Goal: Check status: Check status

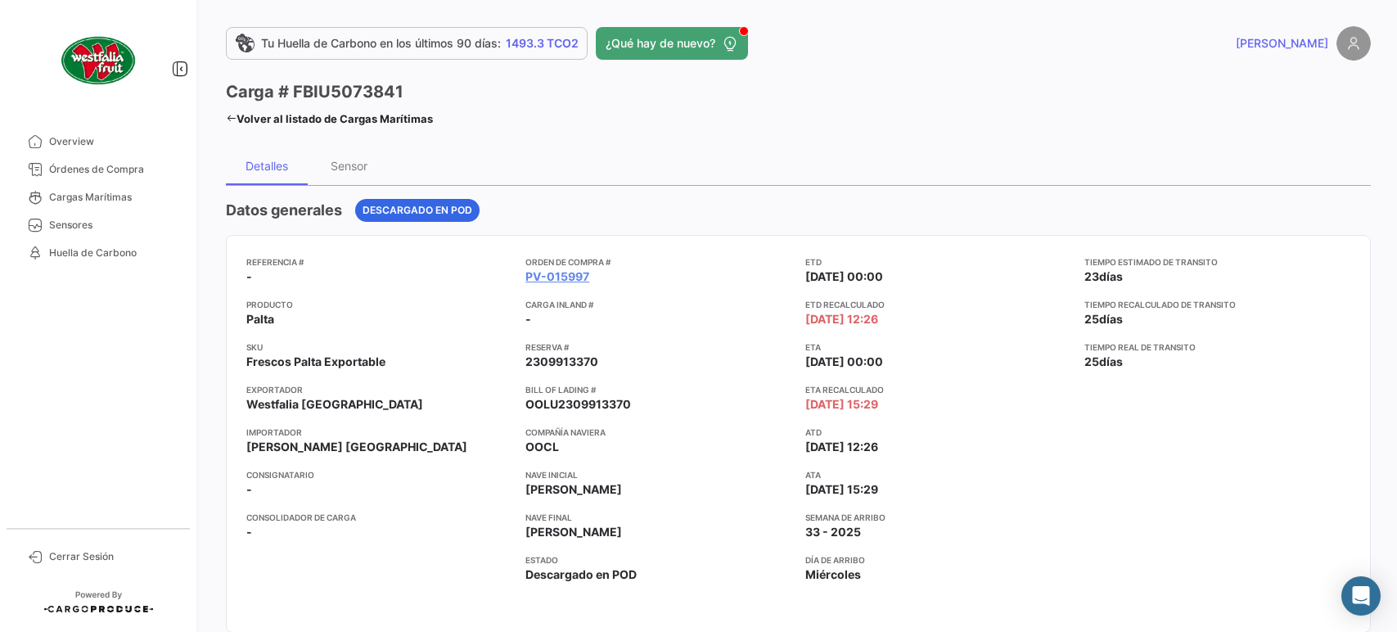
drag, startPoint x: 0, startPoint y: 0, endPoint x: 322, endPoint y: 120, distance: 343.5
click at [322, 120] on link "Volver al listado de Cargas Marítimas" at bounding box center [329, 118] width 207 height 23
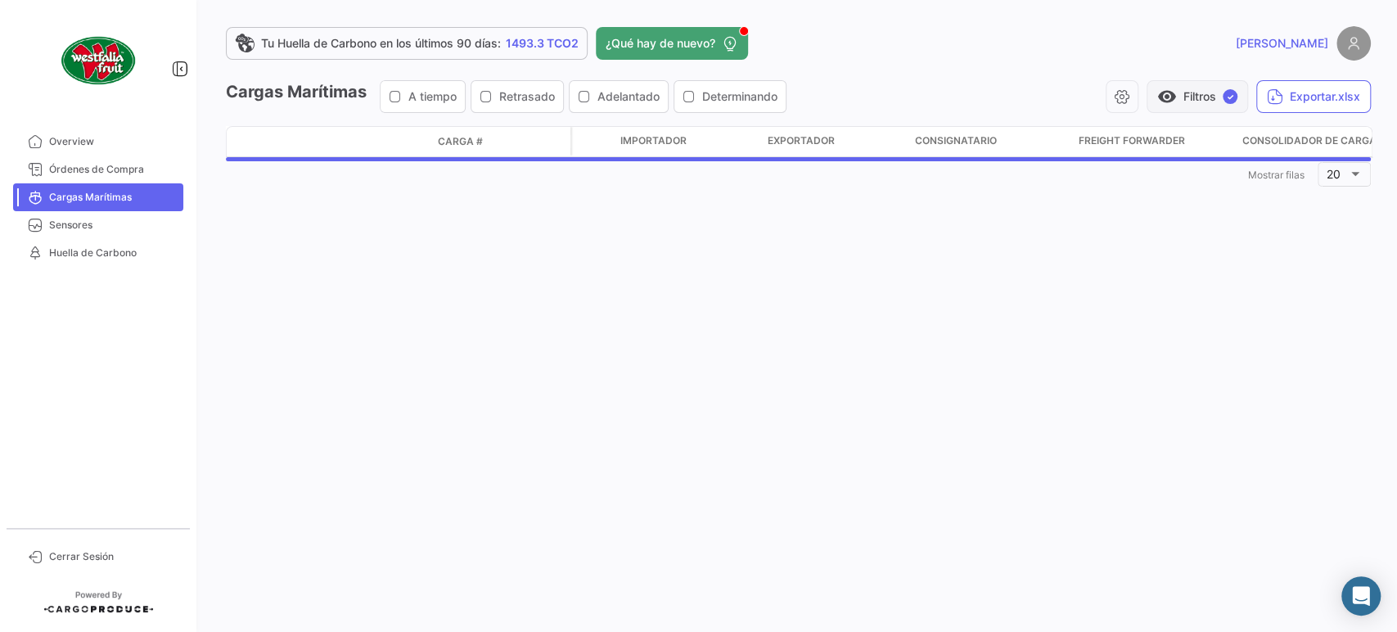
click at [1207, 83] on button "visibility Filtros ✓" at bounding box center [1198, 96] width 102 height 33
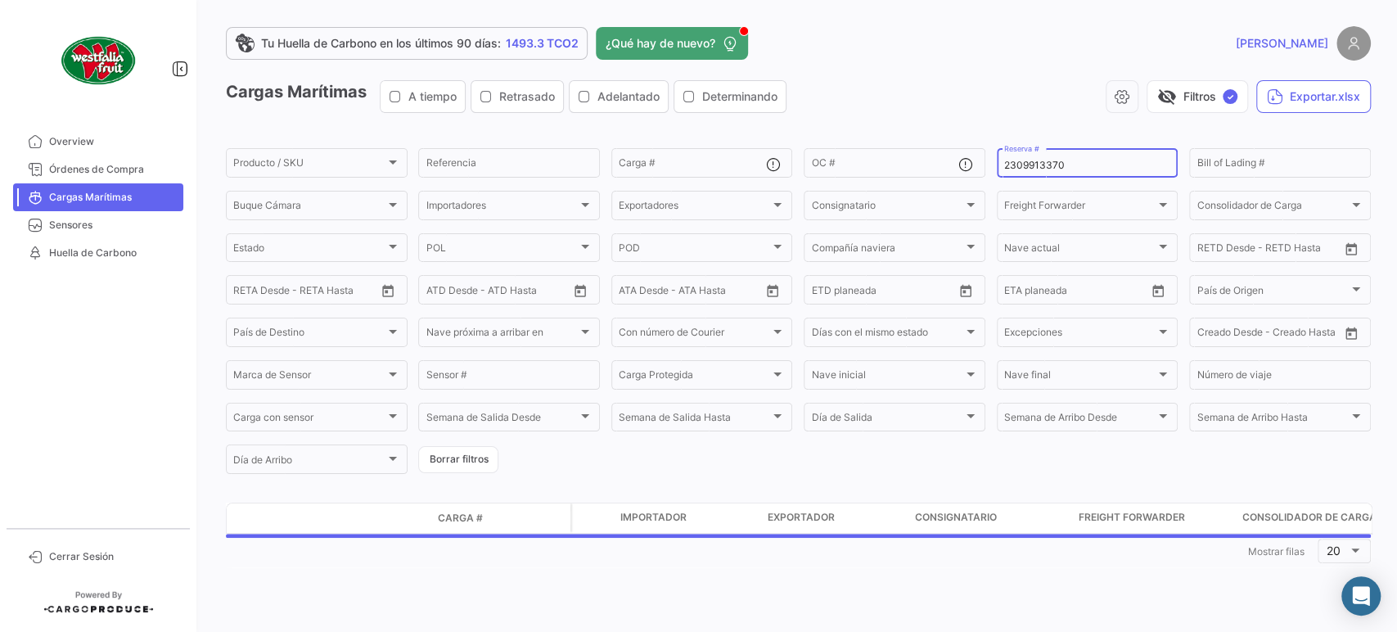
click at [1113, 164] on input "2309913370" at bounding box center [1087, 165] width 167 height 11
paste input "MBM230046415"
type input "MBM230046415"
click at [1158, 98] on span "visibility_off" at bounding box center [1168, 97] width 20 height 20
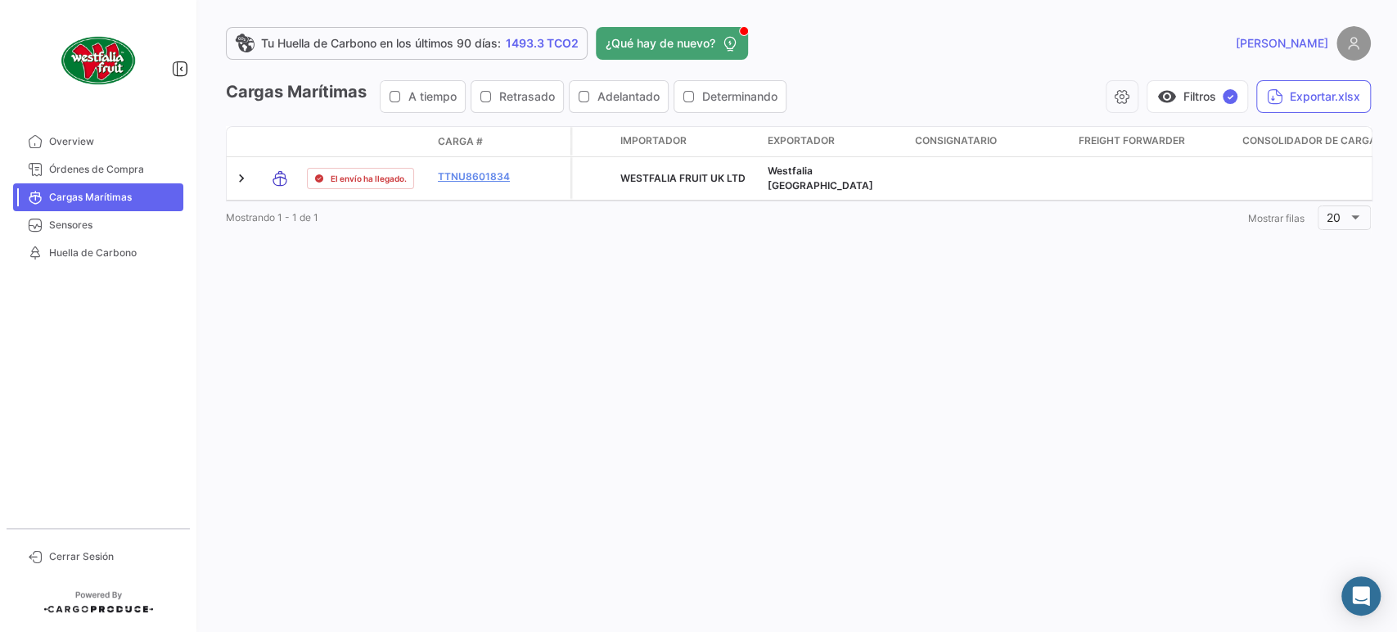
click at [1171, 116] on div "Cargas Marítimas A tiempo Retrasado Adelantado Determinando visibility Filtros …" at bounding box center [798, 103] width 1145 height 46
click at [1176, 106] on button "visibility Filtros ✓" at bounding box center [1198, 96] width 102 height 33
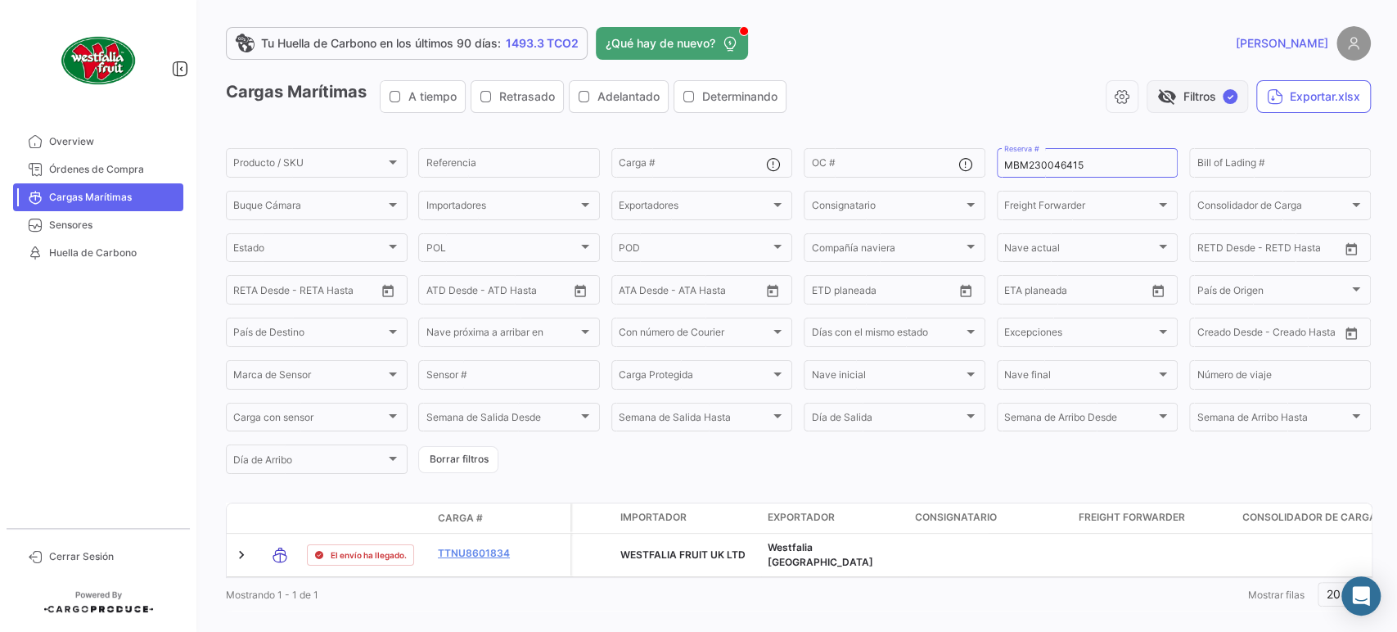
click at [1176, 106] on button "visibility_off Filtros ✓" at bounding box center [1198, 96] width 102 height 33
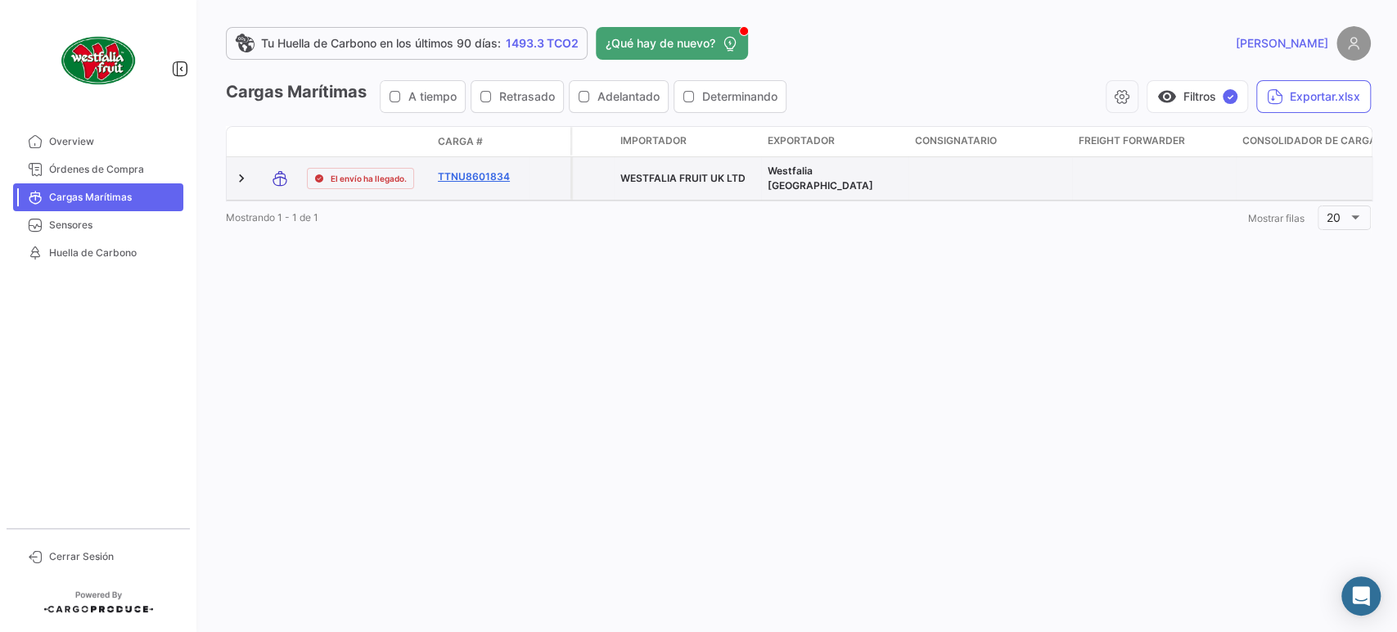
click at [498, 169] on link "TTNU8601834" at bounding box center [480, 176] width 85 height 15
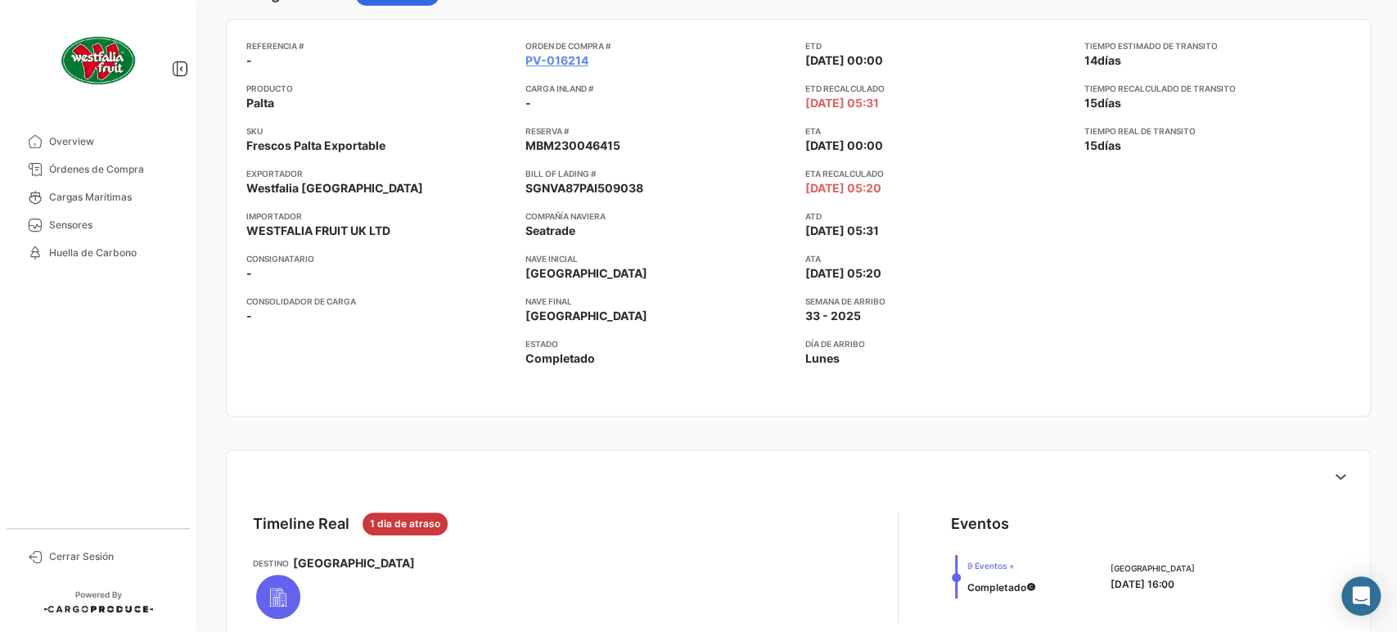
scroll to position [454, 0]
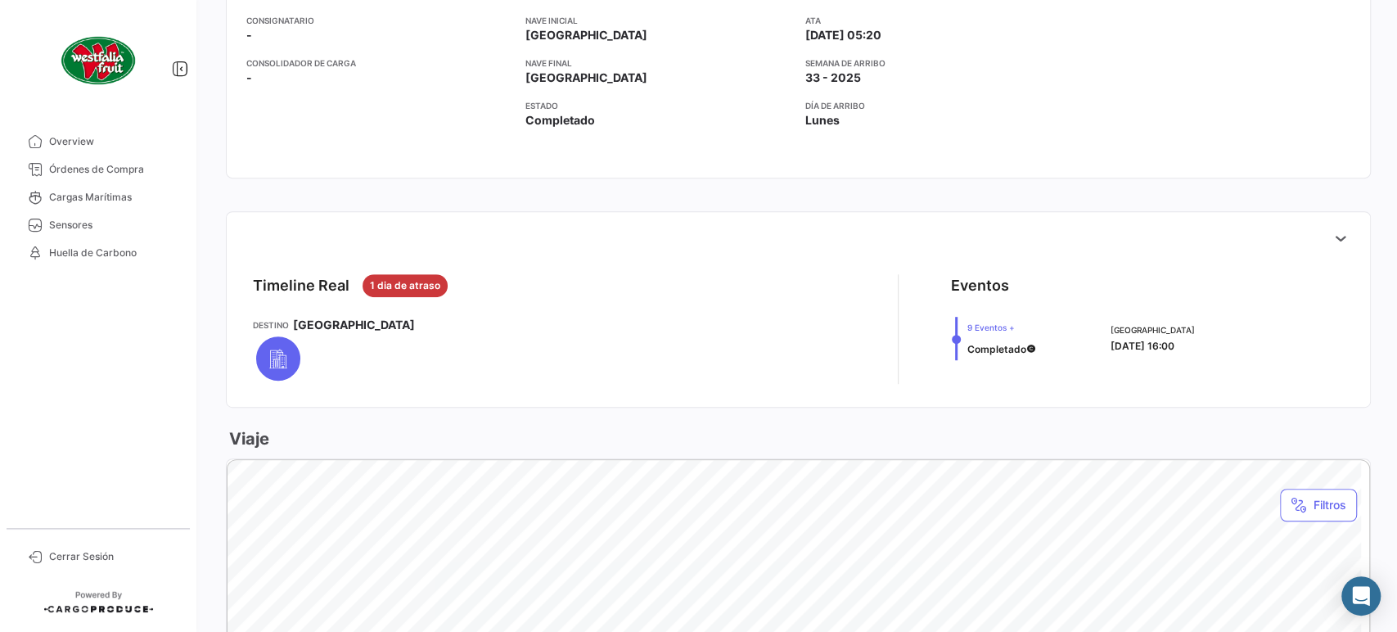
click at [757, 305] on app-shipment-real-timeline "Timeline Real 1 dia de atraso Destino Dover" at bounding box center [549, 329] width 593 height 110
click at [1325, 222] on button at bounding box center [1341, 238] width 33 height 33
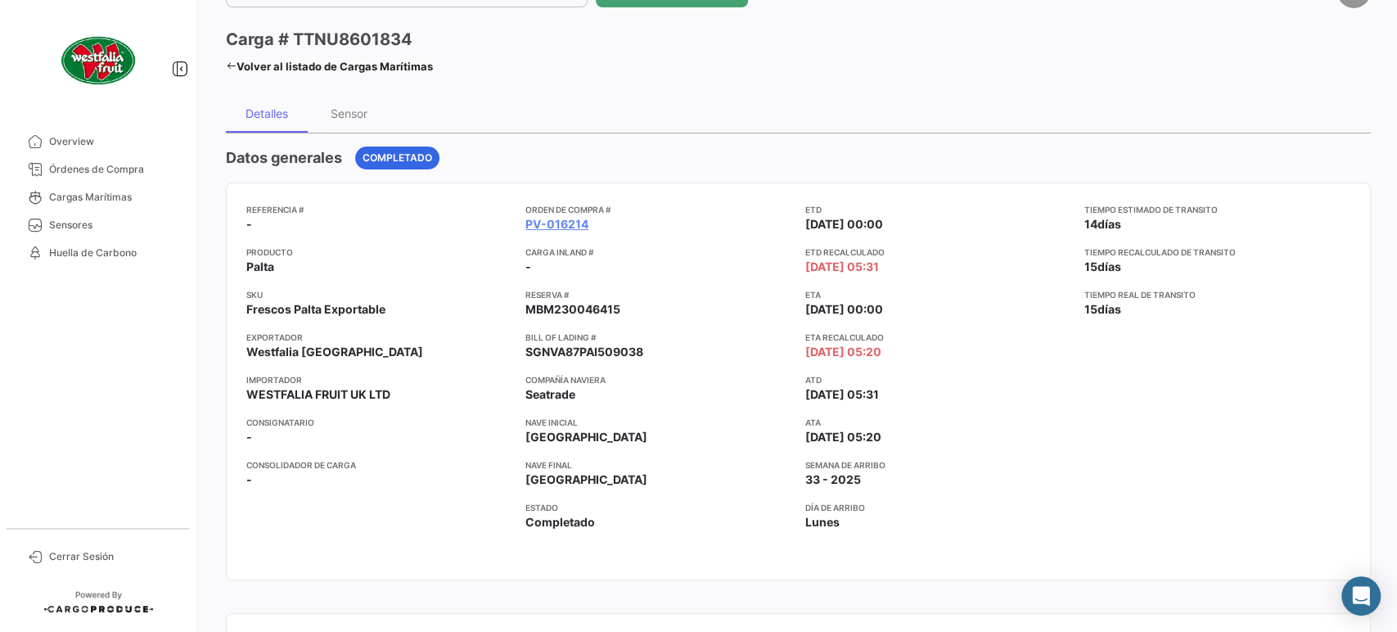
scroll to position [0, 0]
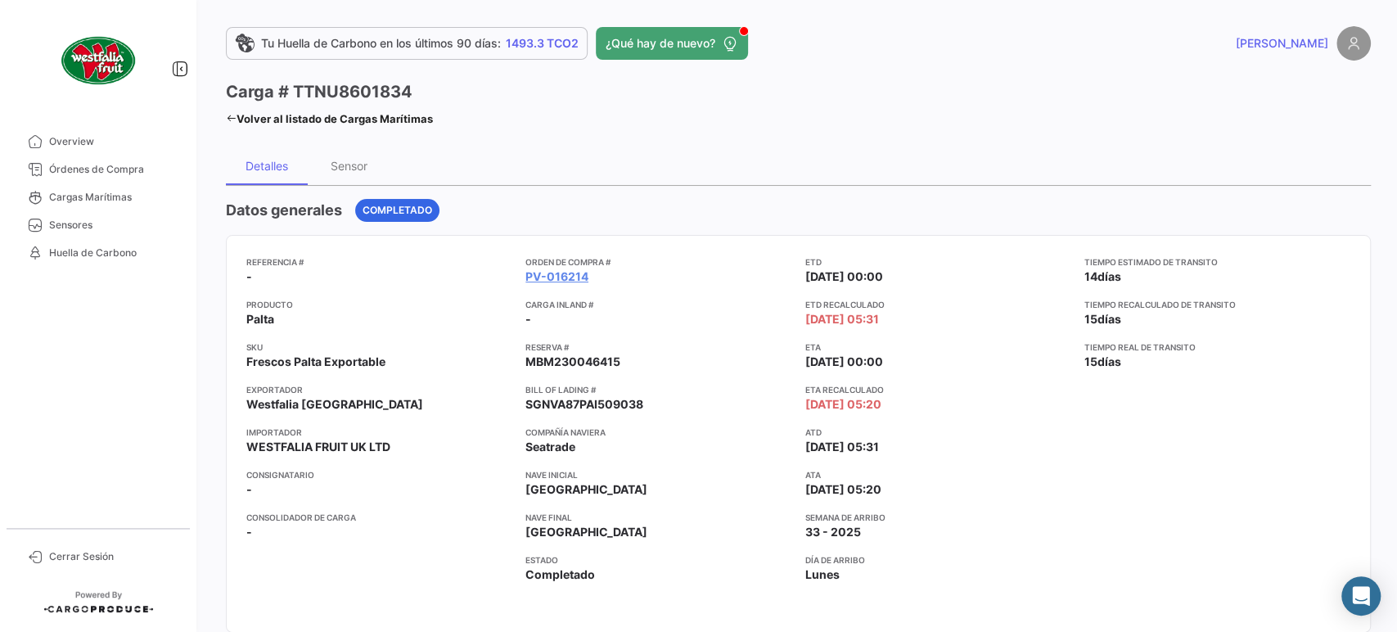
click at [275, 89] on h3 "Carga # TTNU8601834" at bounding box center [319, 91] width 187 height 23
click at [261, 123] on link "Volver al listado de Cargas Marítimas" at bounding box center [329, 118] width 207 height 23
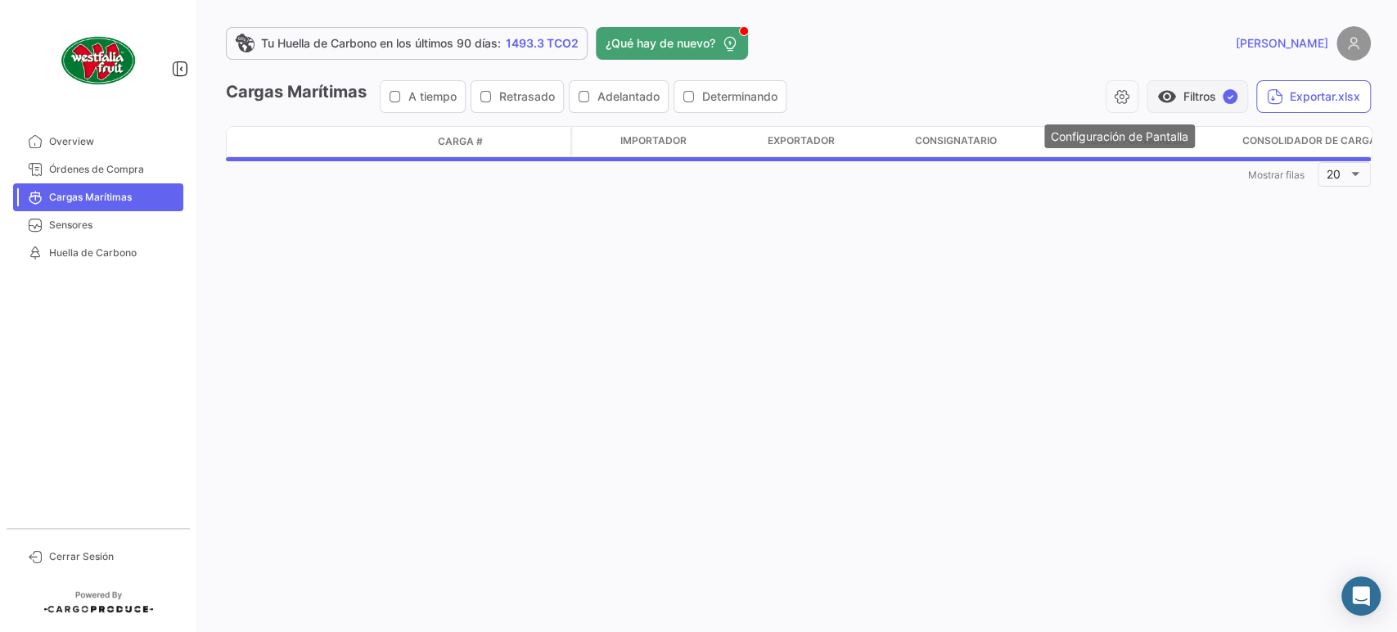
click at [1185, 109] on button "visibility Filtros ✓" at bounding box center [1198, 96] width 102 height 33
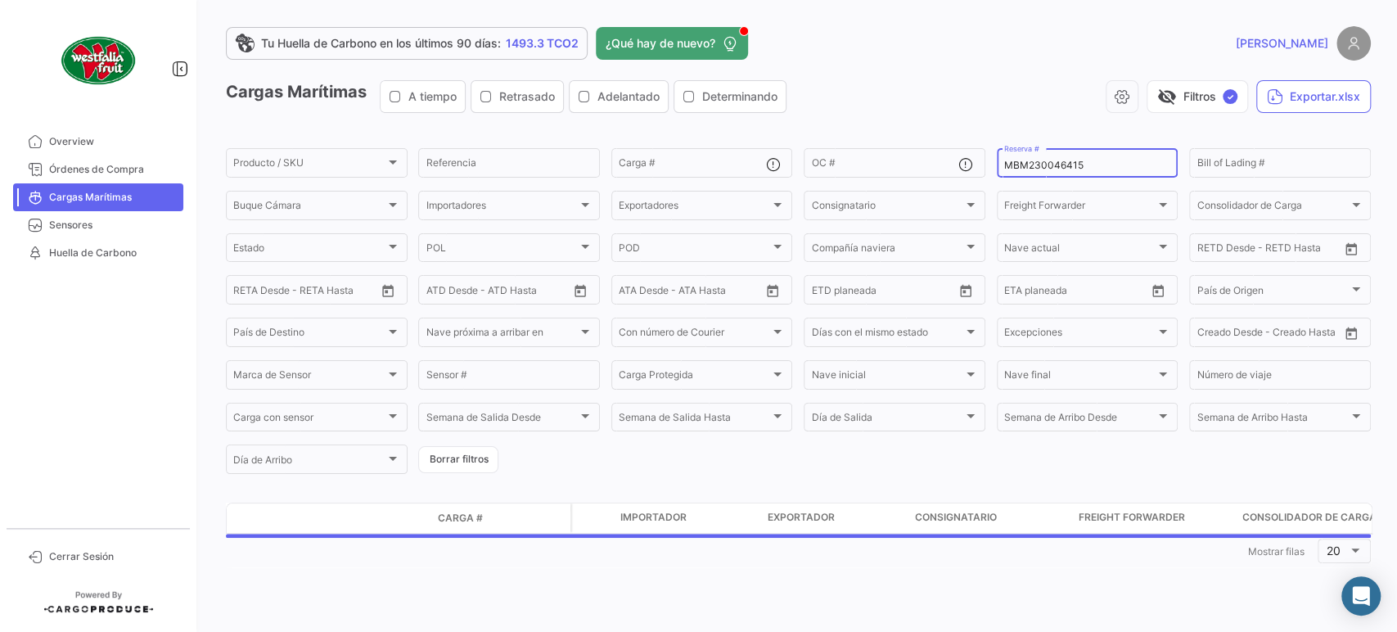
click at [1075, 162] on input "MBM230046415" at bounding box center [1087, 165] width 167 height 11
paste input "6"
type input "MBM230046416"
click at [1185, 90] on button "visibility_off Filtros ✓" at bounding box center [1198, 96] width 102 height 33
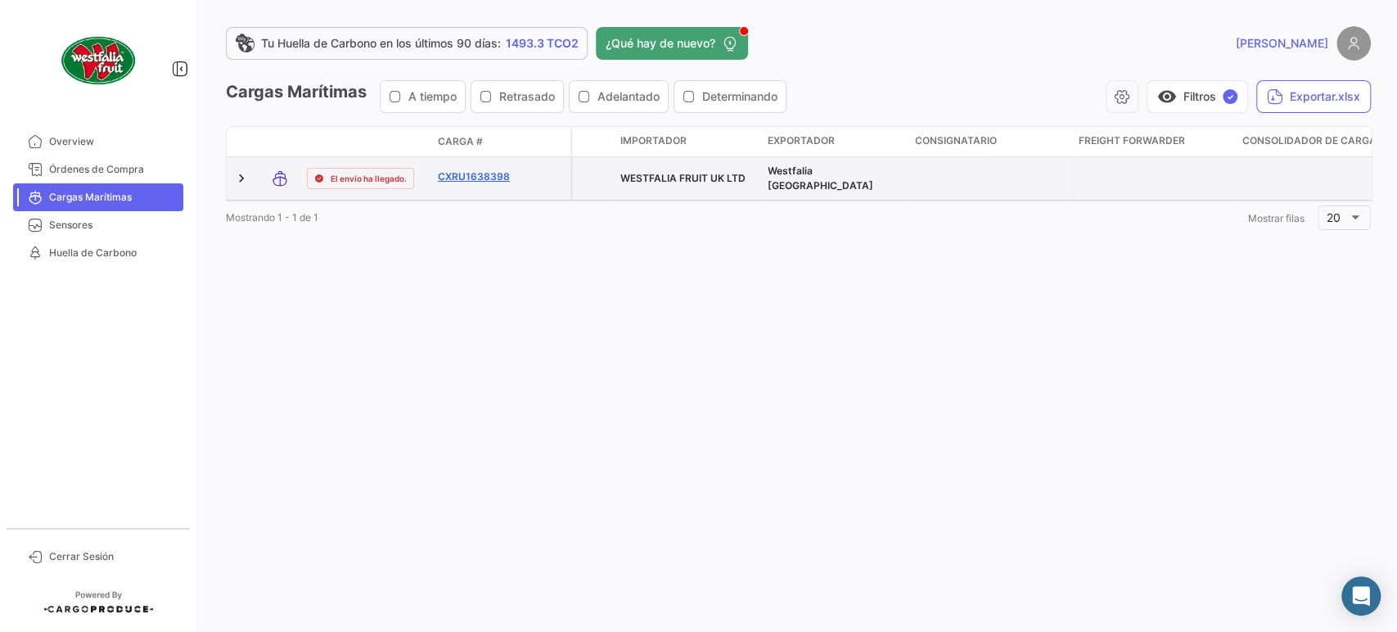
click at [454, 178] on link "CXRU1638398" at bounding box center [480, 176] width 85 height 15
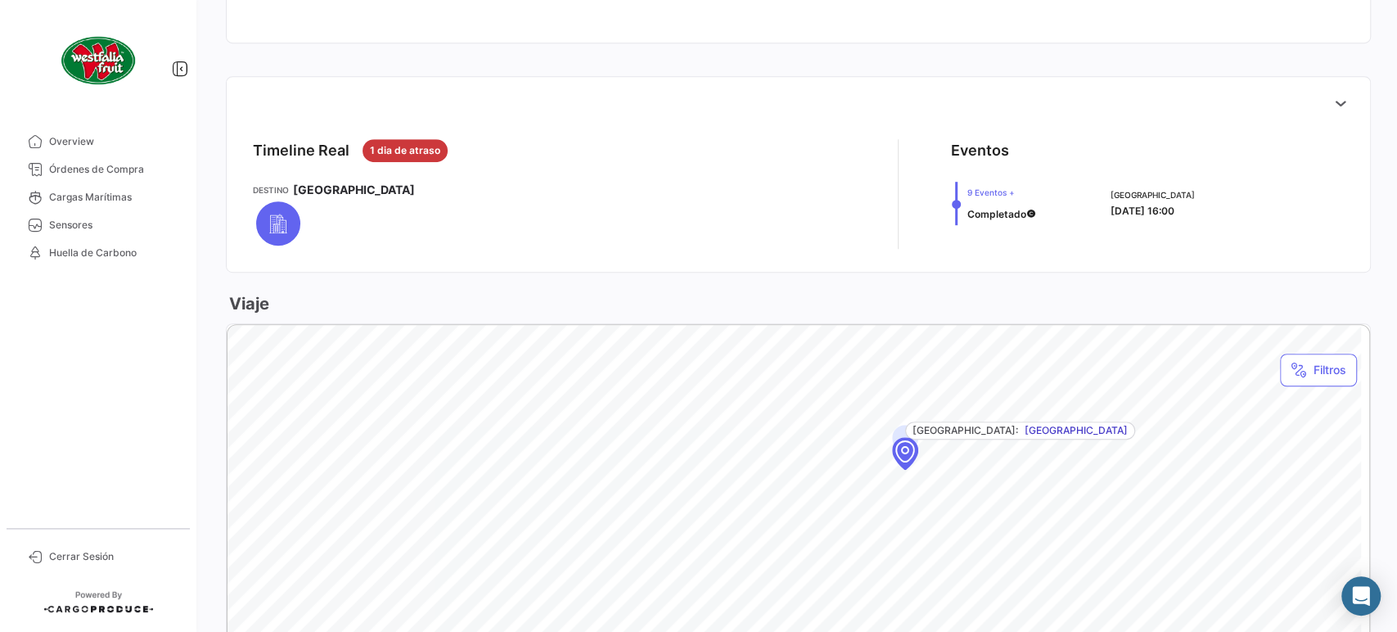
scroll to position [545, 0]
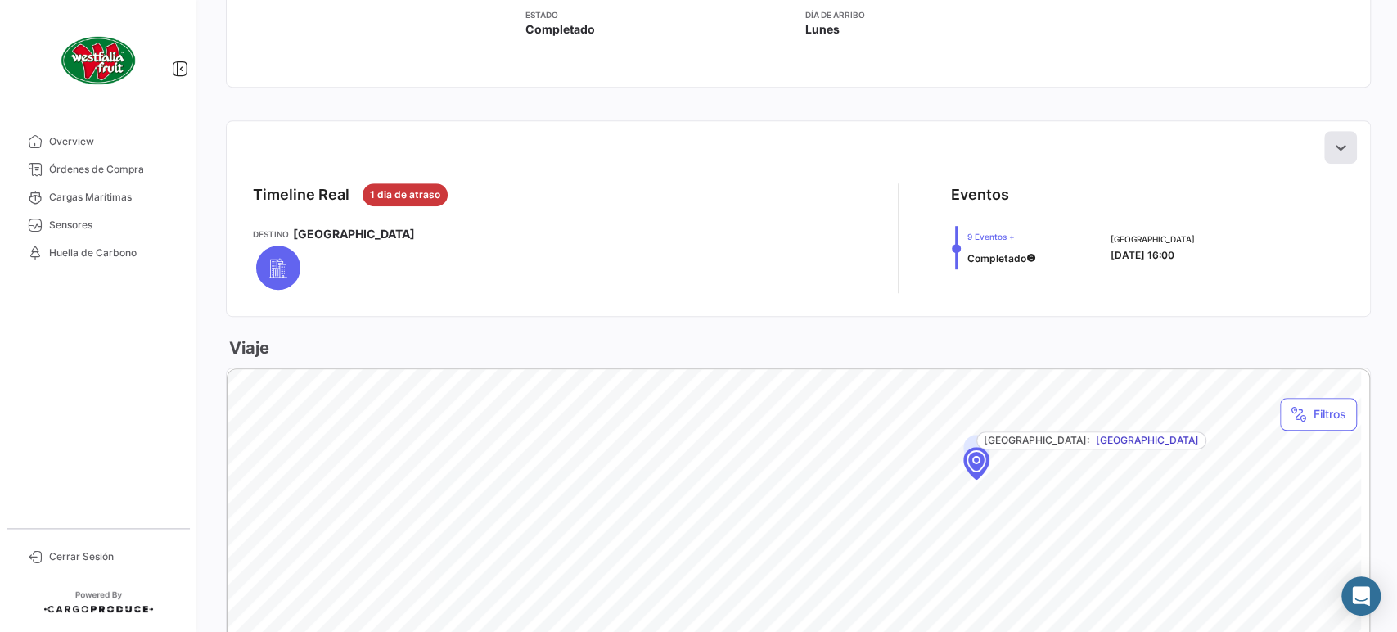
click at [1325, 158] on button at bounding box center [1341, 147] width 33 height 33
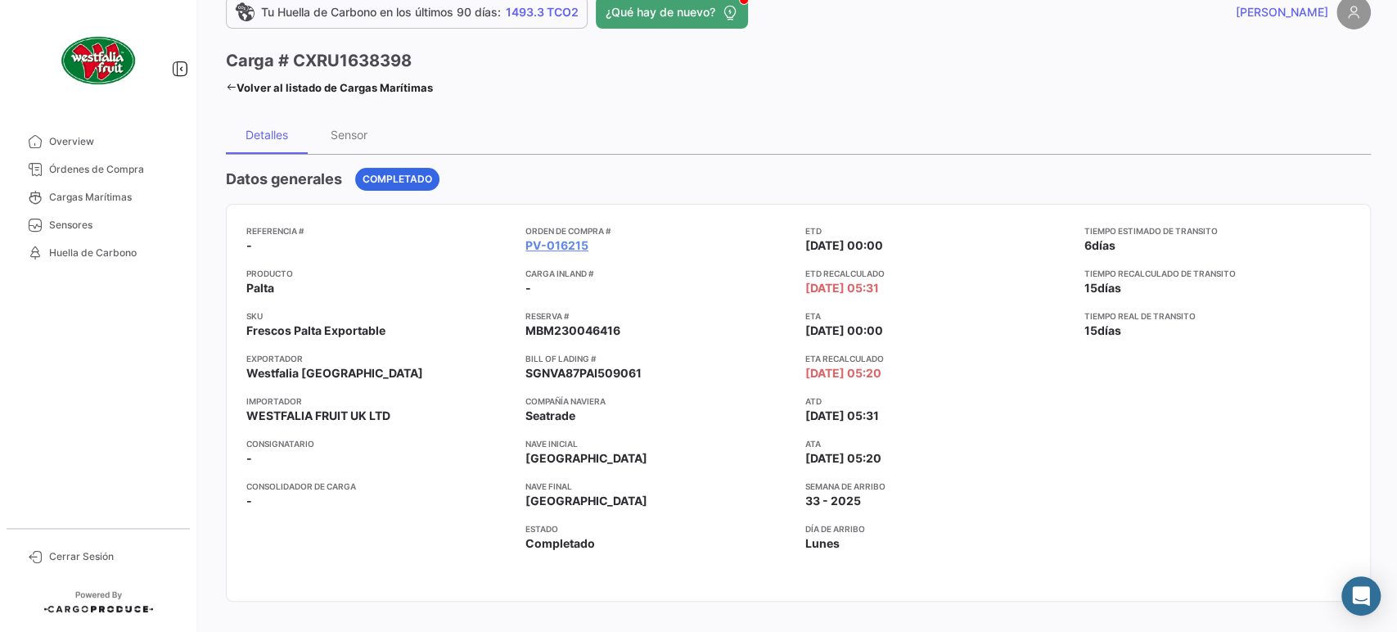
scroll to position [0, 0]
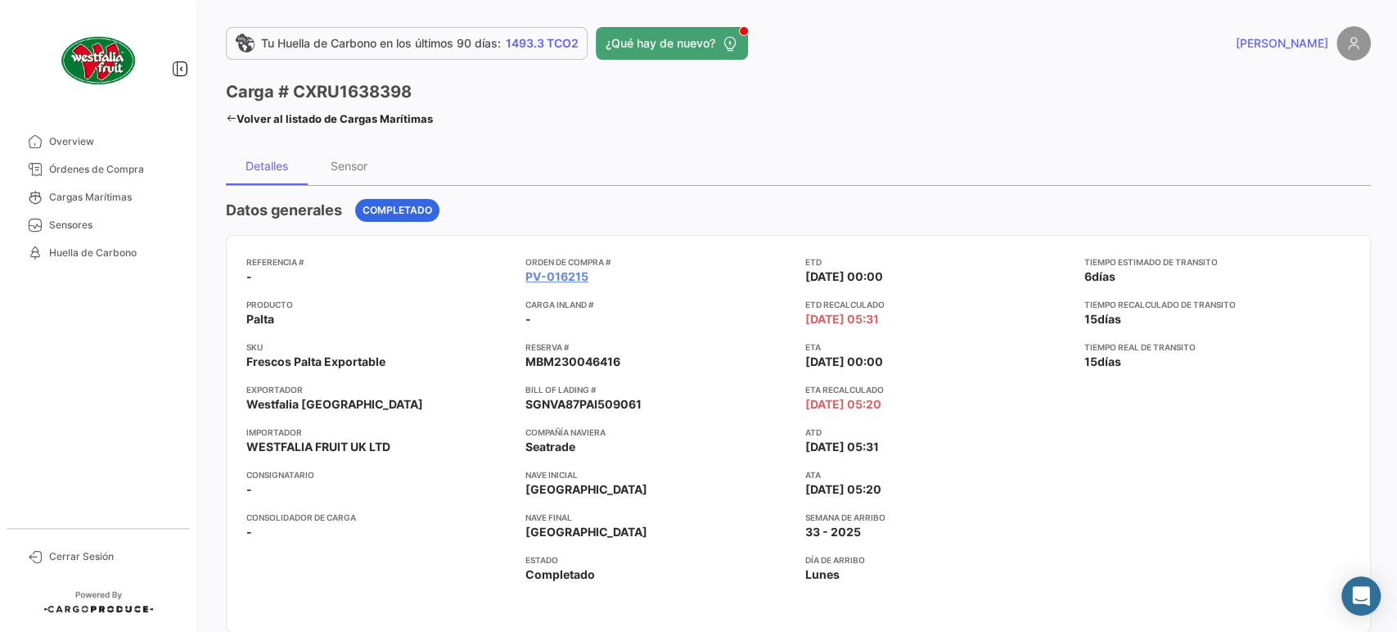
click at [314, 128] on link "Volver al listado de Cargas Marítimas" at bounding box center [329, 118] width 207 height 23
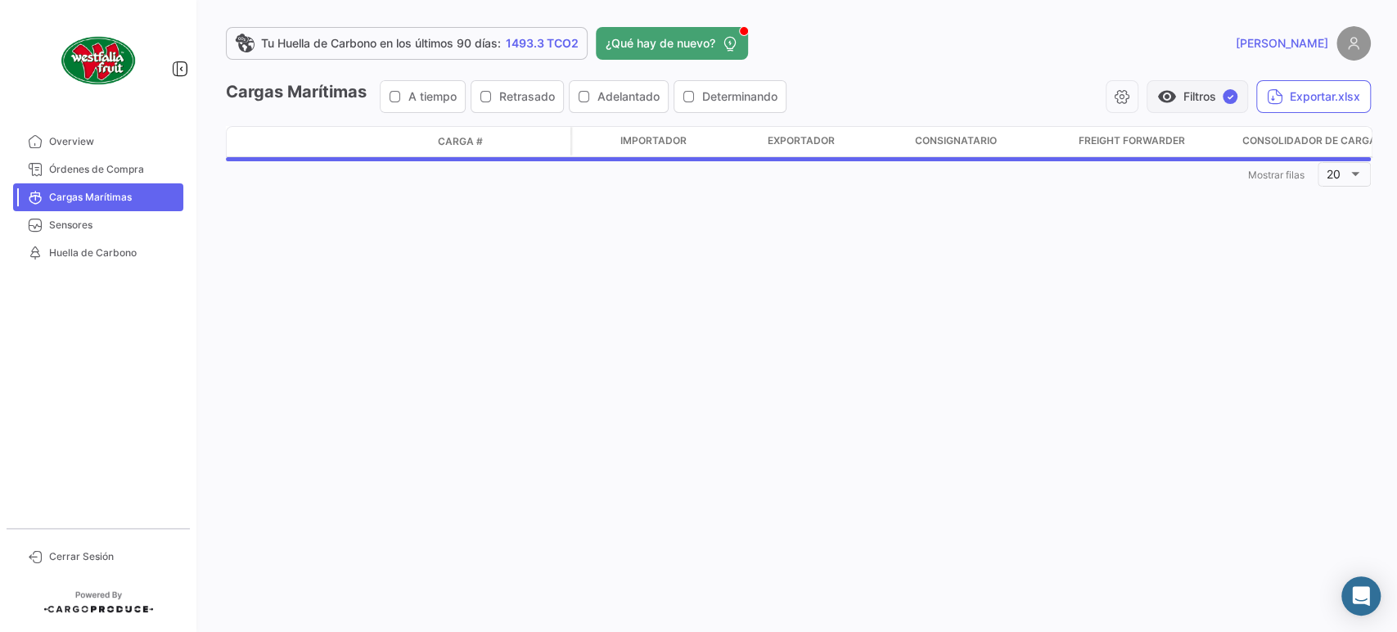
click at [1189, 96] on button "visibility Filtros ✓" at bounding box center [1198, 96] width 102 height 33
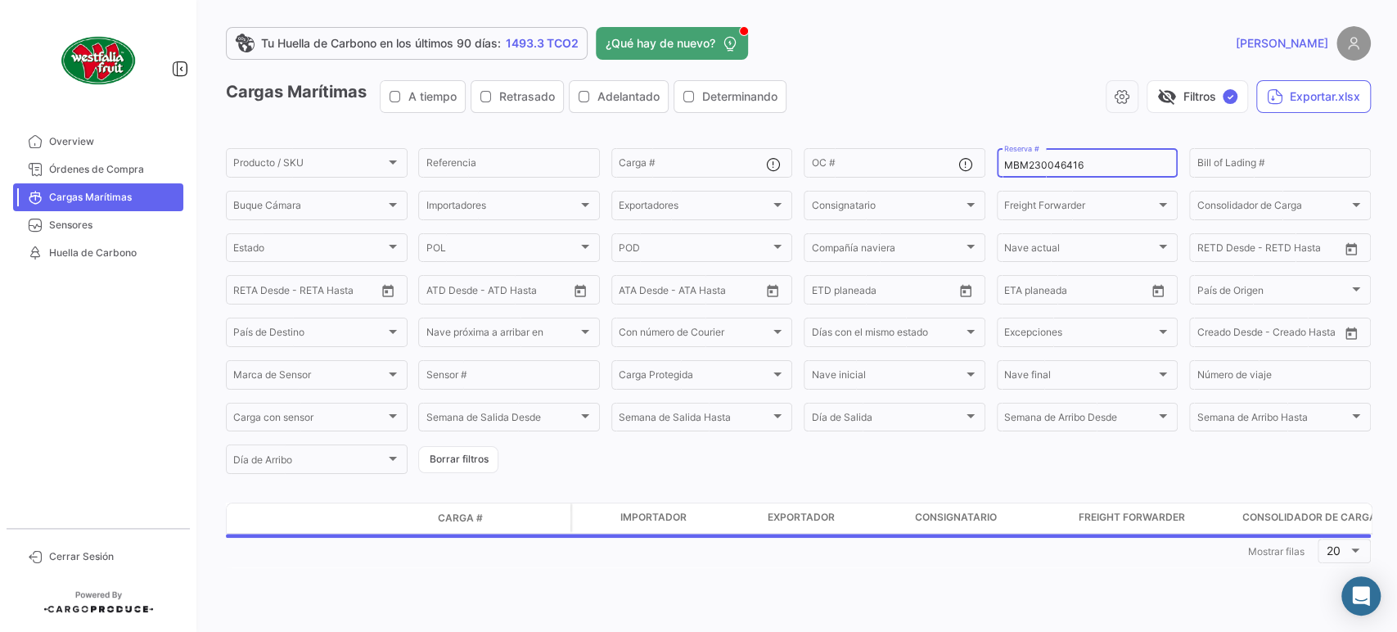
click at [1051, 169] on input "MBM230046416" at bounding box center [1087, 165] width 167 height 11
paste input "20"
click at [1051, 169] on input "MBM230046416" at bounding box center [1087, 165] width 167 height 11
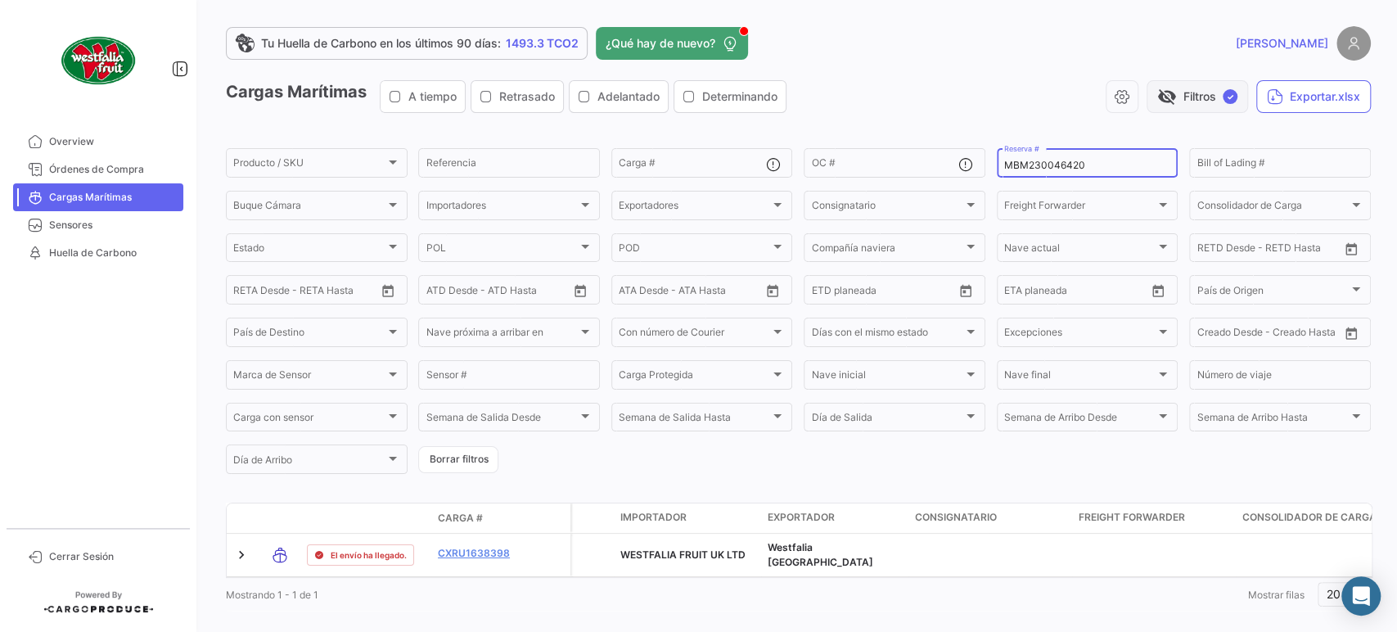
type input "MBM230046420"
click at [1183, 84] on button "visibility_off Filtros ✓" at bounding box center [1198, 96] width 102 height 33
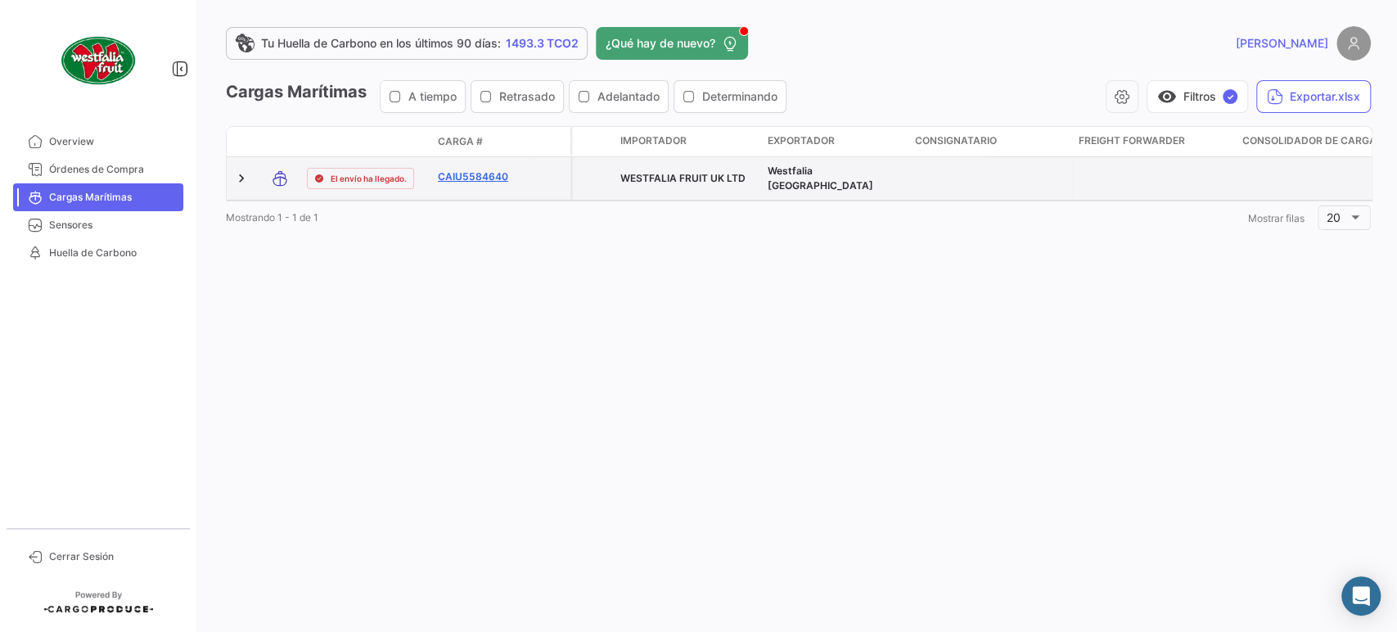
click at [465, 181] on link "CAIU5584640" at bounding box center [480, 176] width 85 height 15
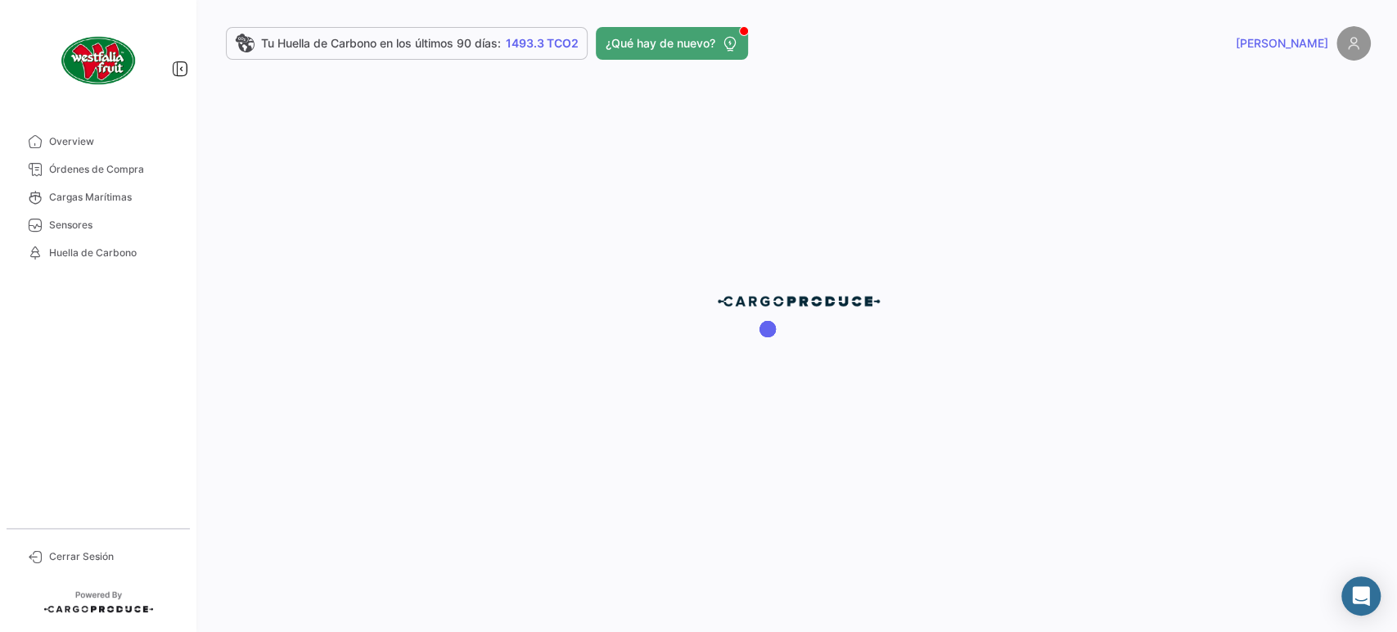
click at [1164, 261] on div at bounding box center [799, 316] width 1198 height 632
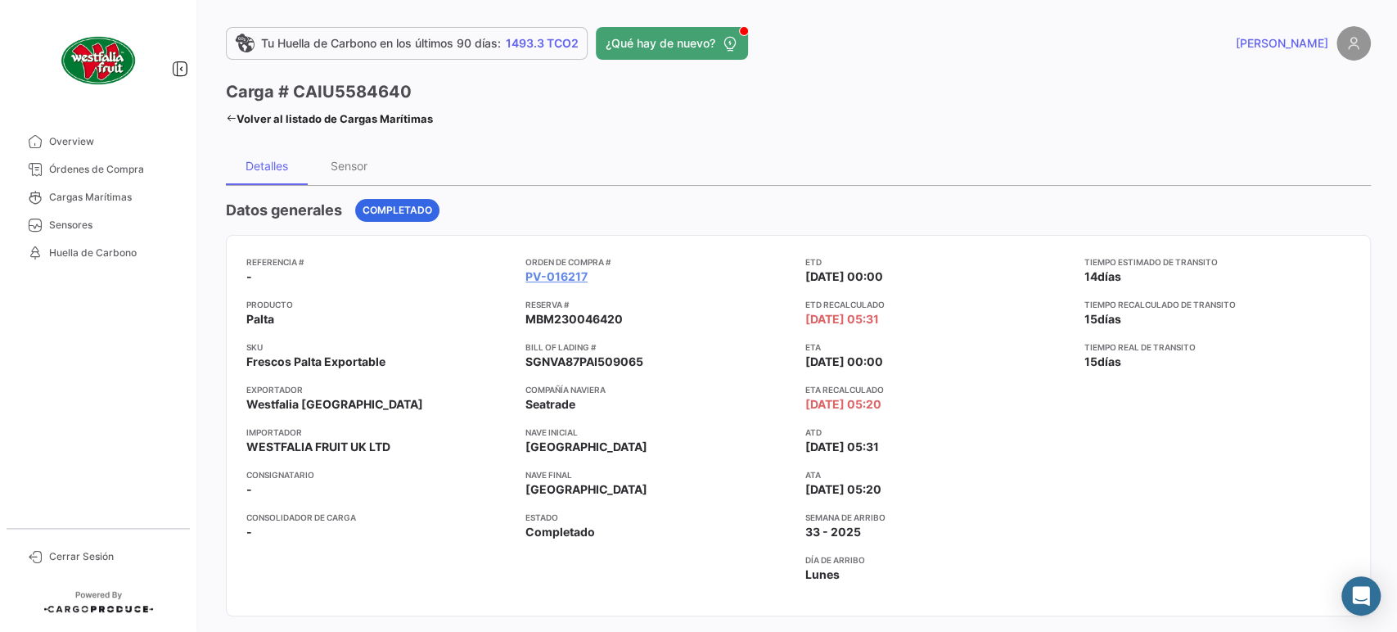
scroll to position [454, 0]
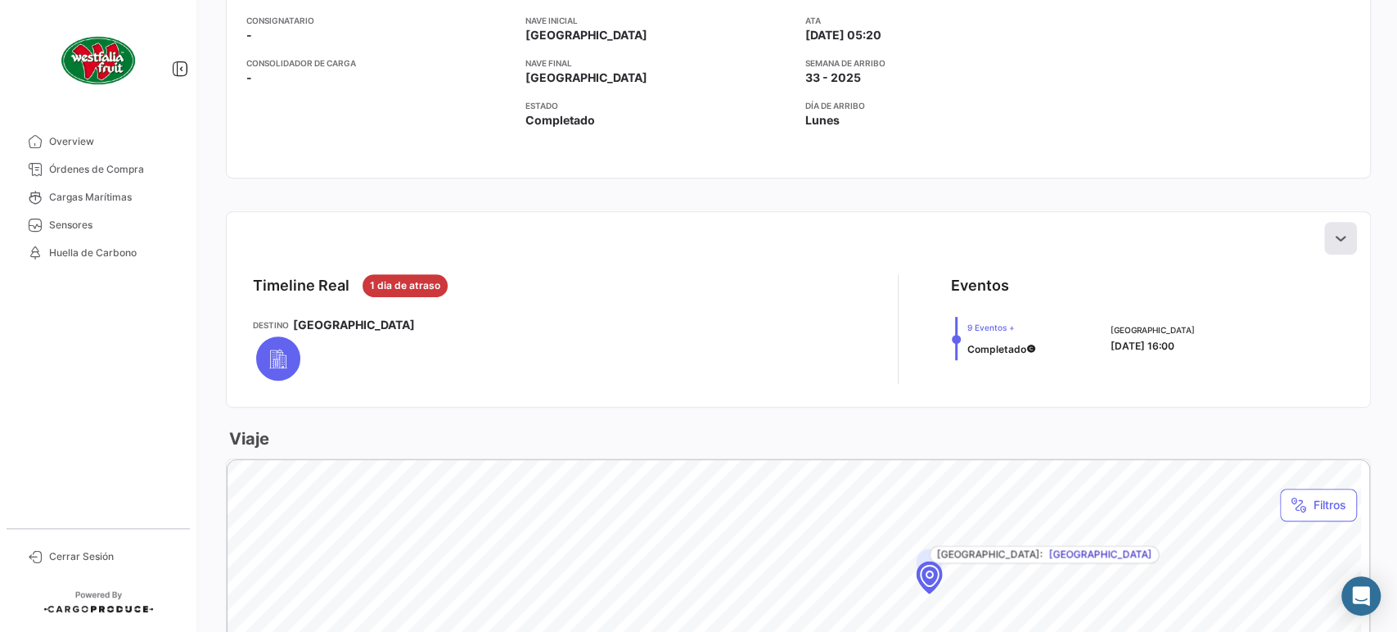
click at [1327, 246] on button at bounding box center [1341, 238] width 33 height 33
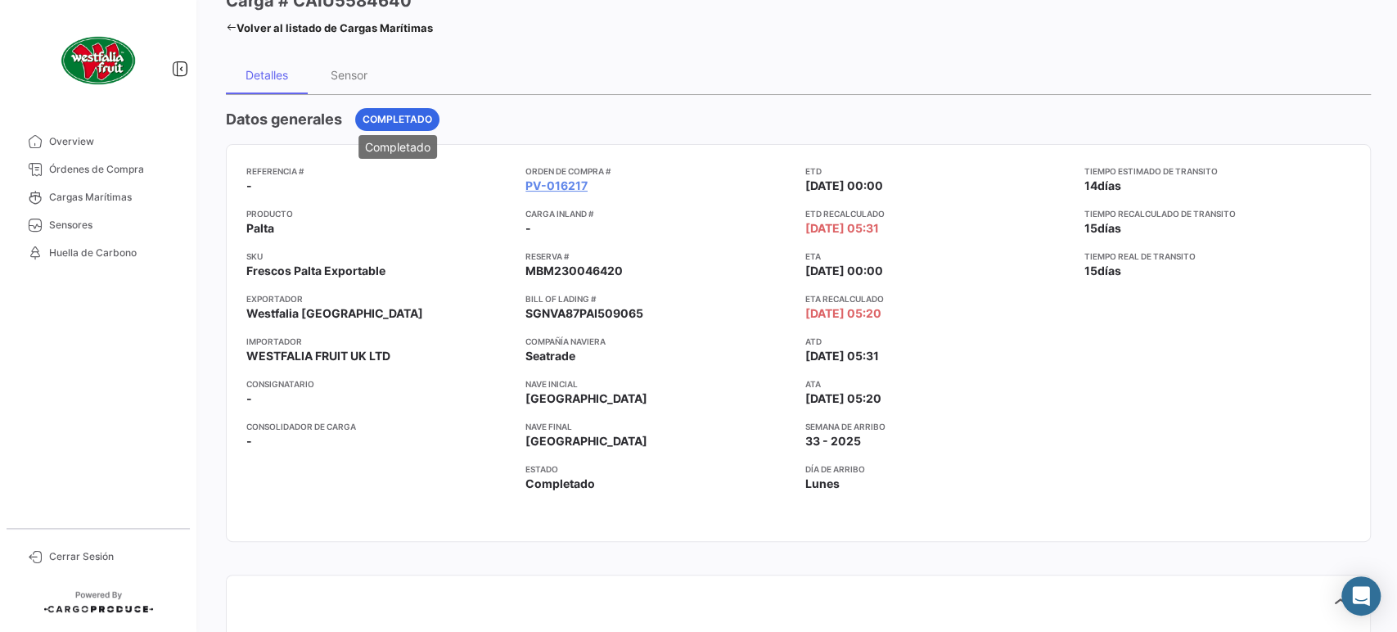
scroll to position [0, 0]
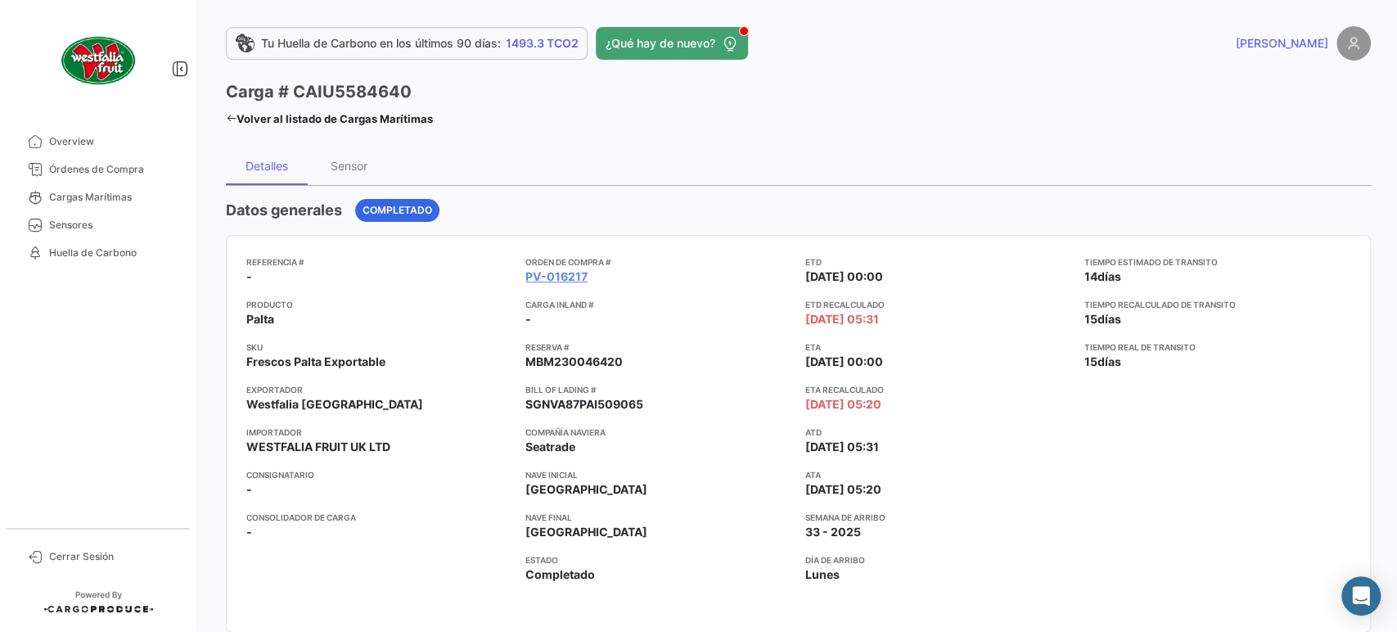
click at [341, 125] on link "Volver al listado de Cargas Marítimas" at bounding box center [329, 118] width 207 height 23
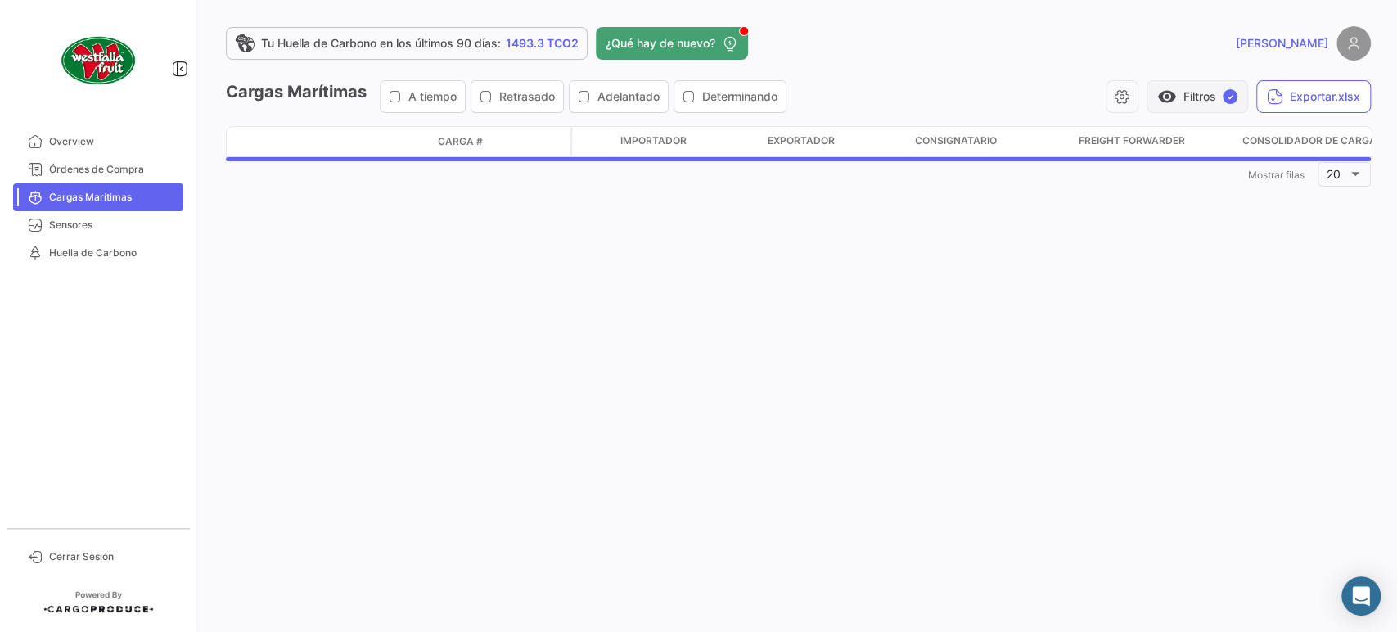
click at [1196, 102] on button "visibility Filtros ✓" at bounding box center [1198, 96] width 102 height 33
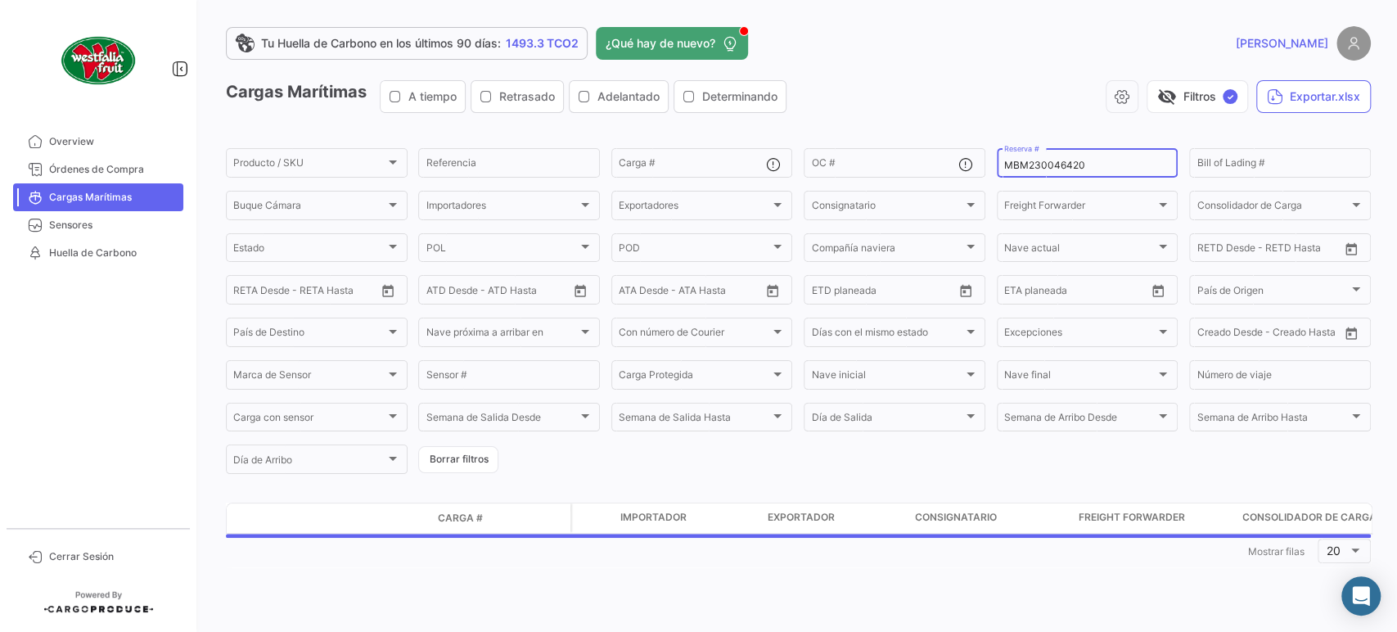
click at [1062, 165] on input "MBM230046420" at bounding box center [1087, 165] width 167 height 11
paste input "1"
type input "MBM230046421"
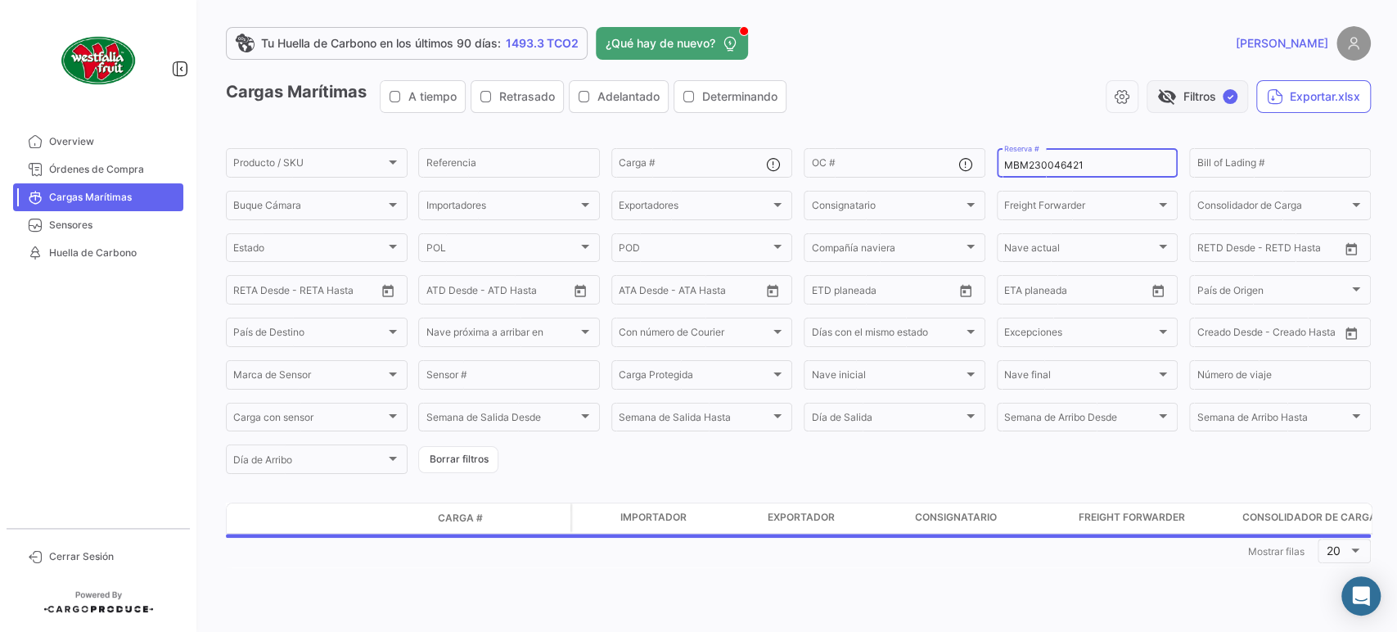
click at [1169, 109] on button "visibility_off Filtros ✓" at bounding box center [1198, 96] width 102 height 33
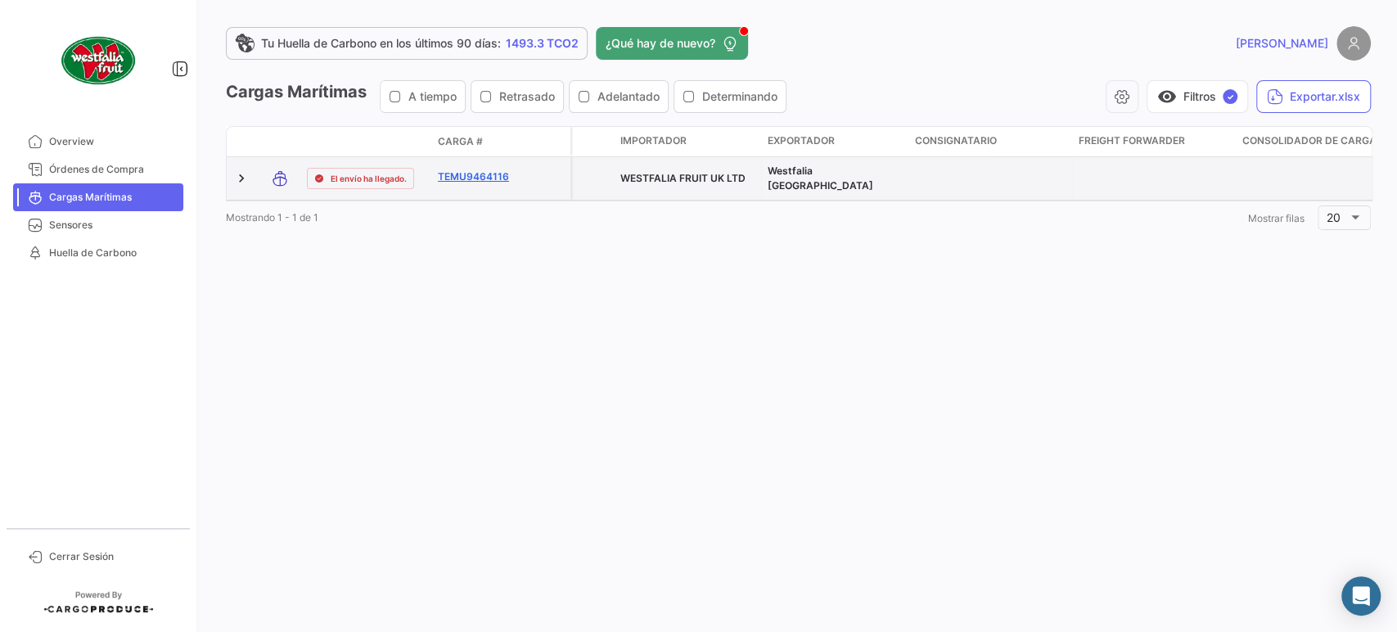
click at [453, 182] on link "TEMU9464116" at bounding box center [480, 176] width 85 height 15
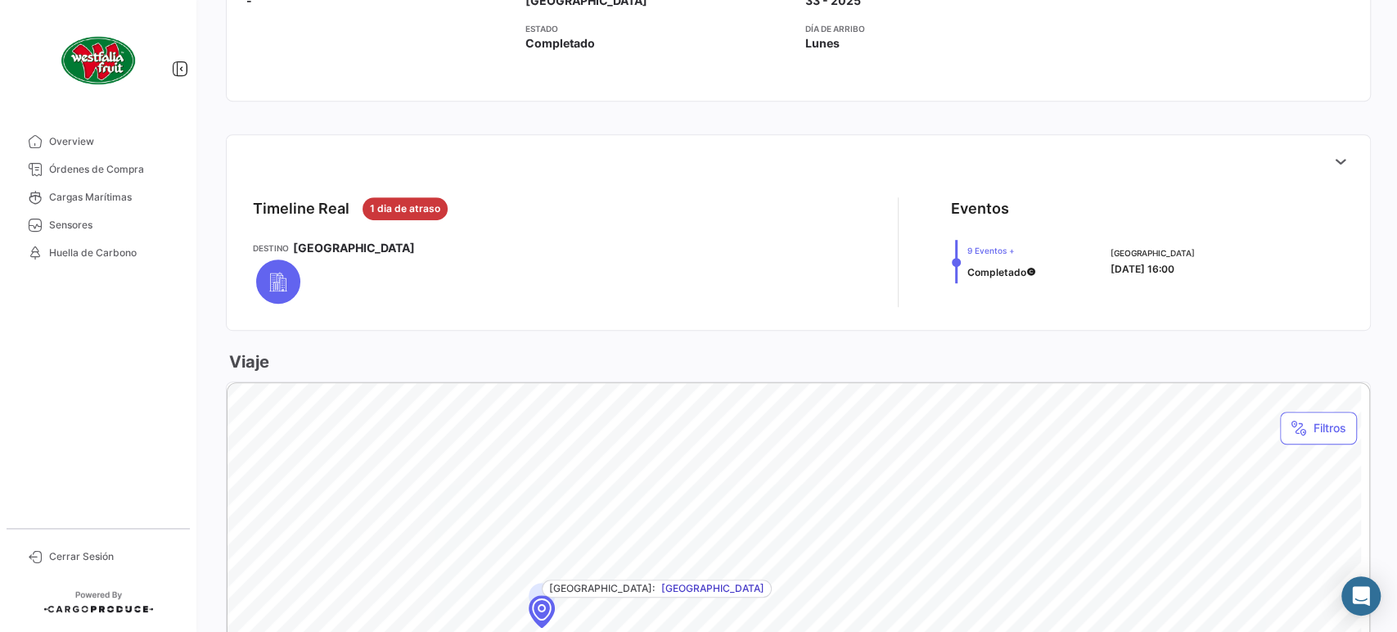
scroll to position [545, 0]
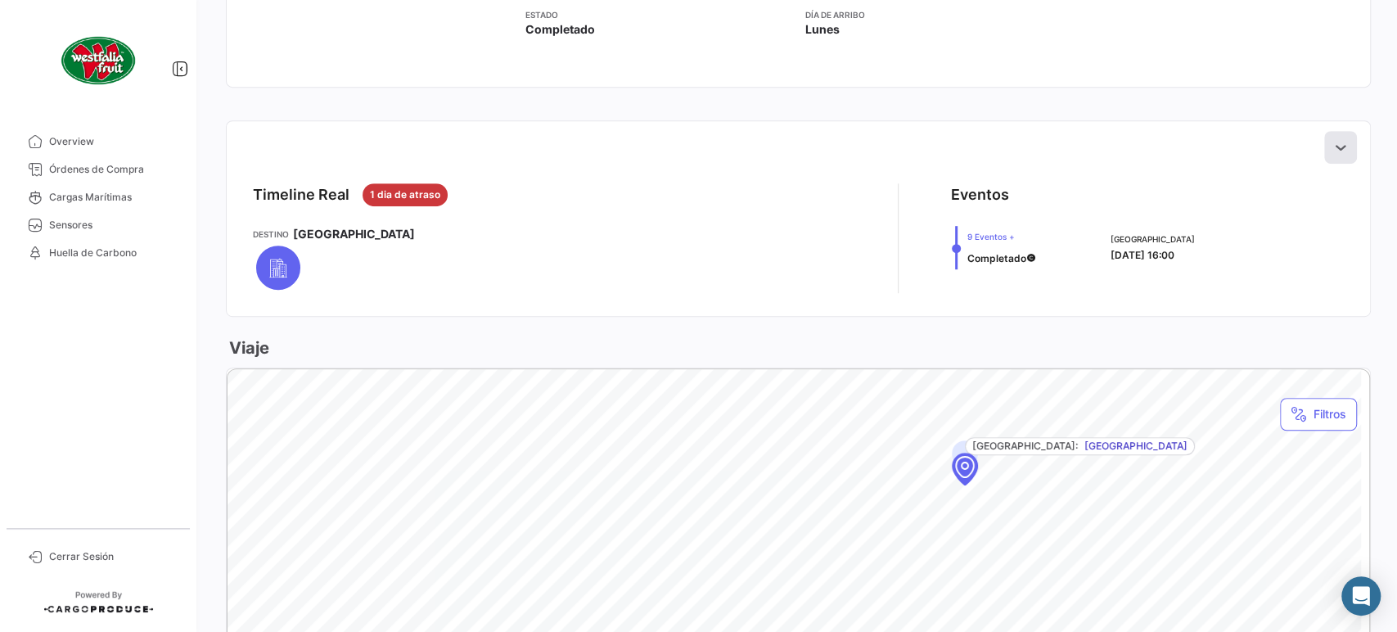
click at [1340, 148] on button at bounding box center [1341, 147] width 33 height 33
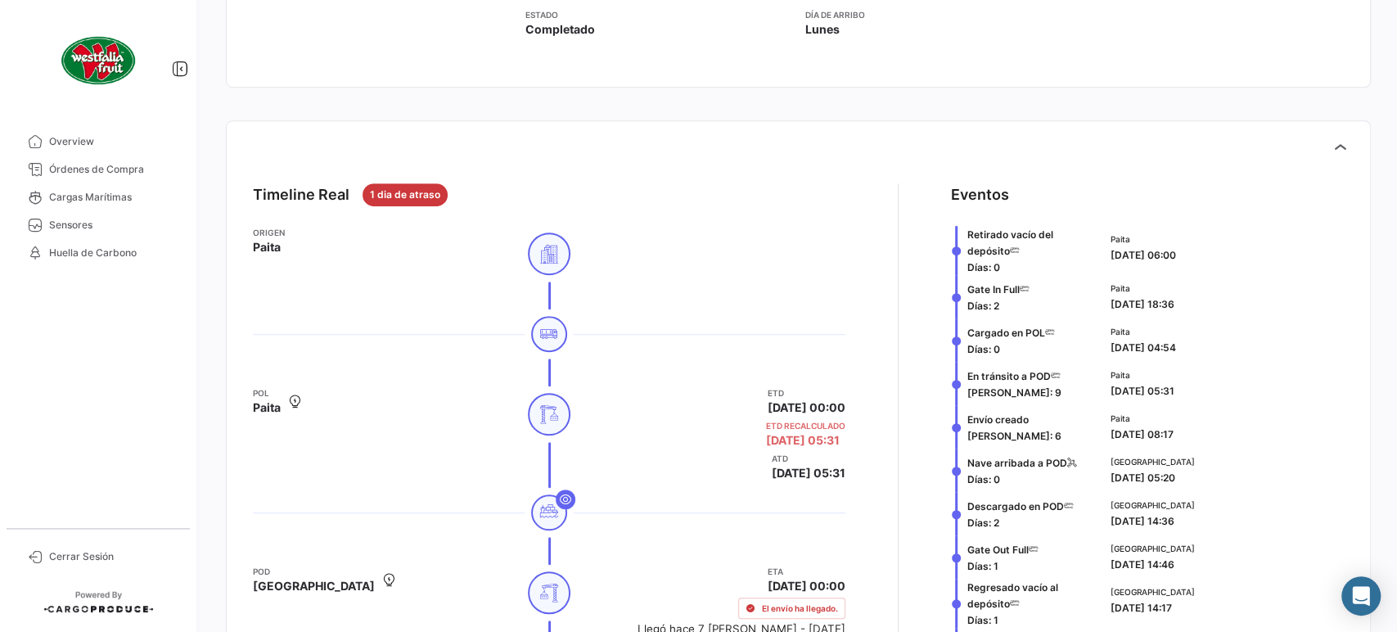
scroll to position [909, 0]
